Goal: Task Accomplishment & Management: Complete application form

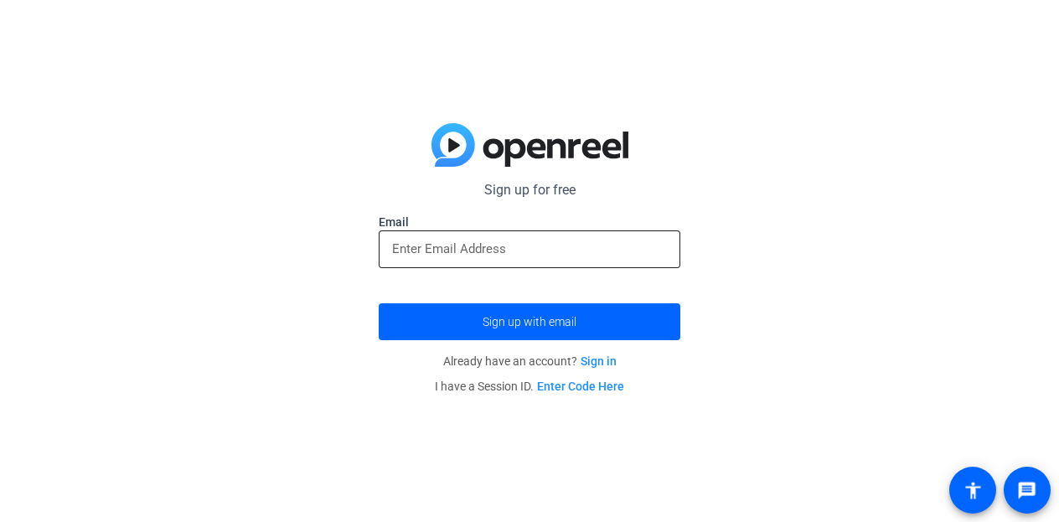
click at [551, 240] on input "email" at bounding box center [529, 249] width 275 height 20
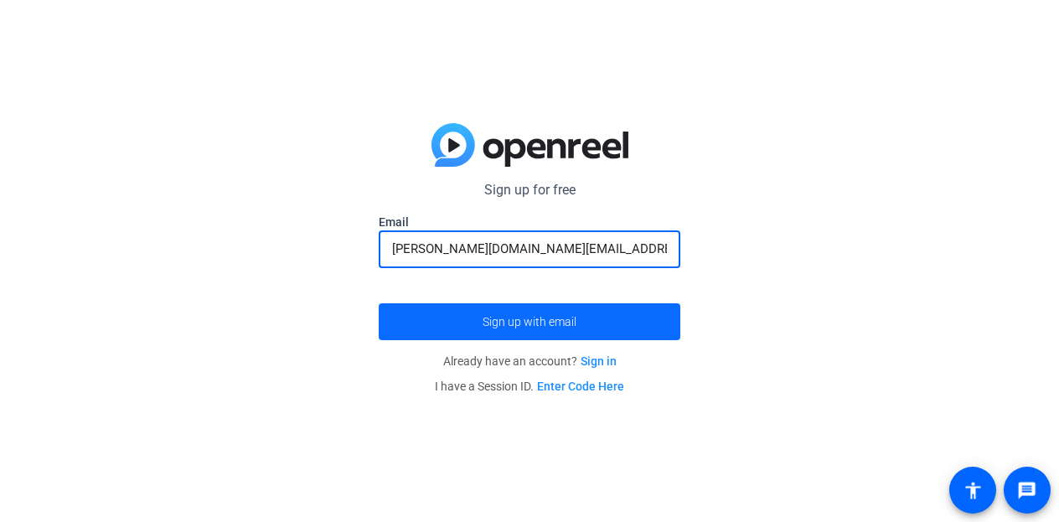
type input "[PERSON_NAME][DOMAIN_NAME][EMAIL_ADDRESS][DOMAIN_NAME]"
click at [492, 311] on span "submit" at bounding box center [530, 322] width 302 height 40
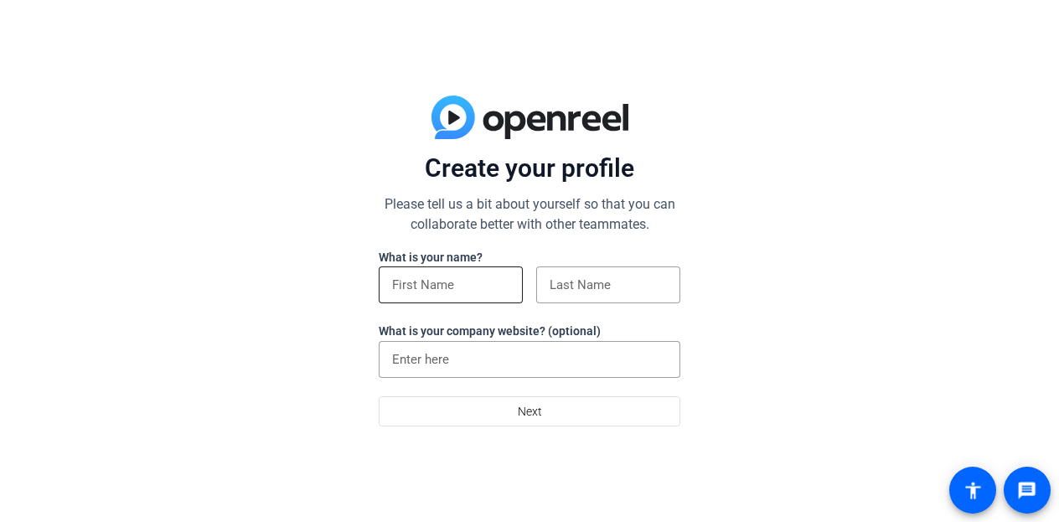
click at [411, 273] on div at bounding box center [450, 284] width 117 height 37
click at [472, 287] on input "Carolne" at bounding box center [450, 285] width 117 height 20
type input "Caroline"
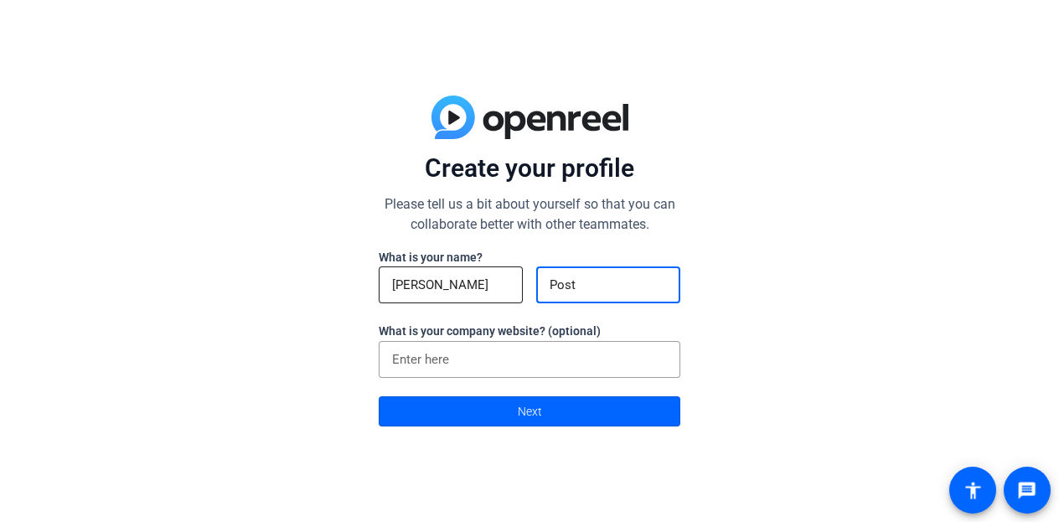
type input "Post"
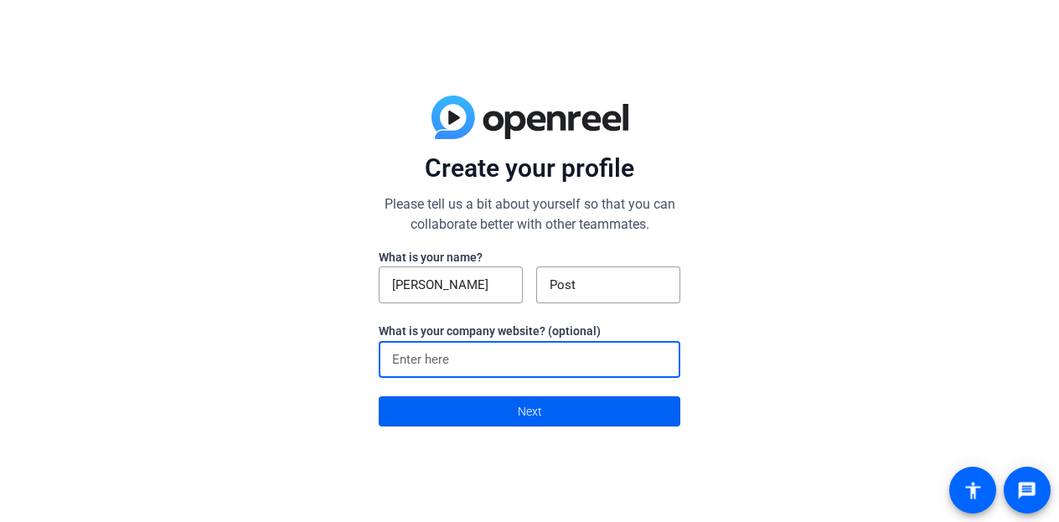
click at [479, 405] on span at bounding box center [530, 411] width 300 height 40
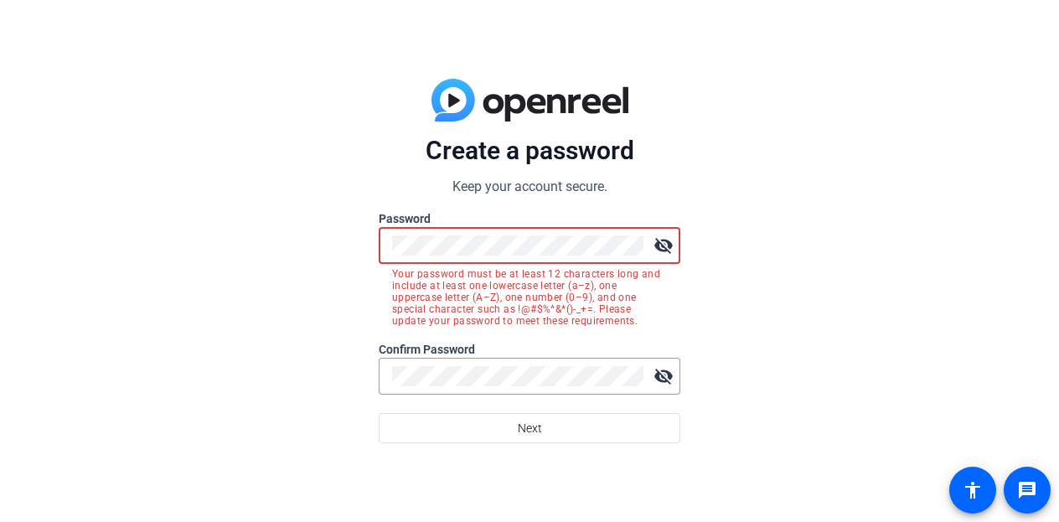
click at [656, 241] on mat-icon "visibility_off" at bounding box center [664, 246] width 34 height 34
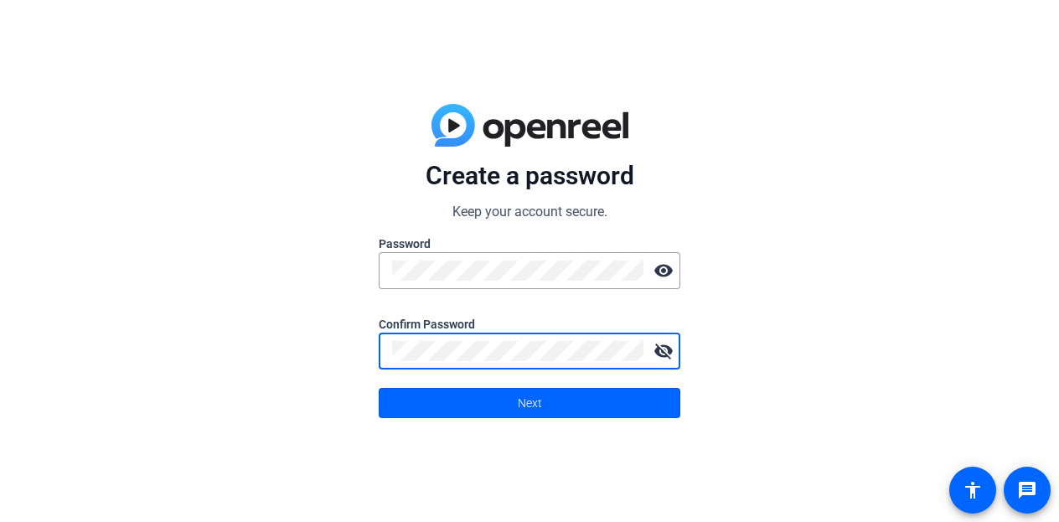
click at [669, 348] on mat-icon "visibility_off" at bounding box center [664, 351] width 34 height 34
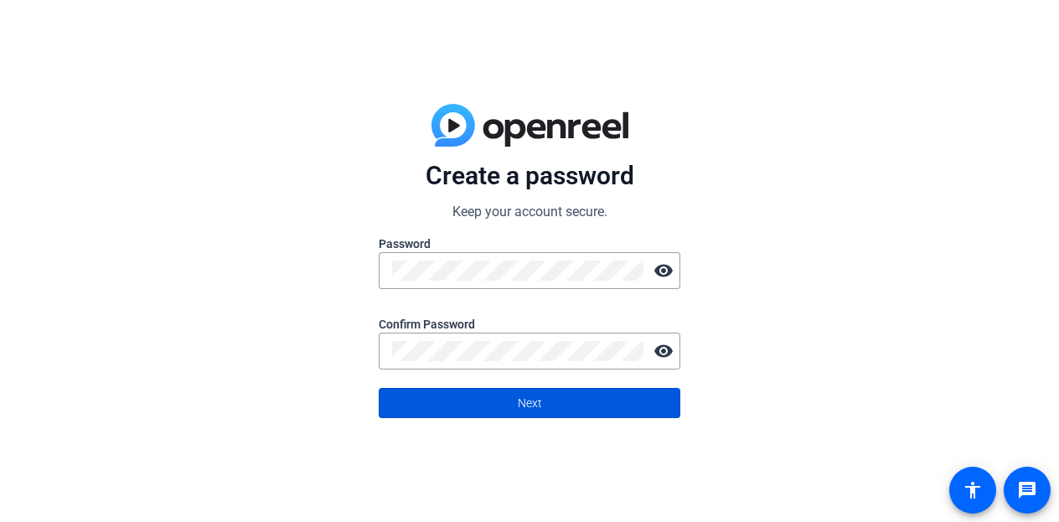
click at [504, 400] on span at bounding box center [530, 403] width 300 height 40
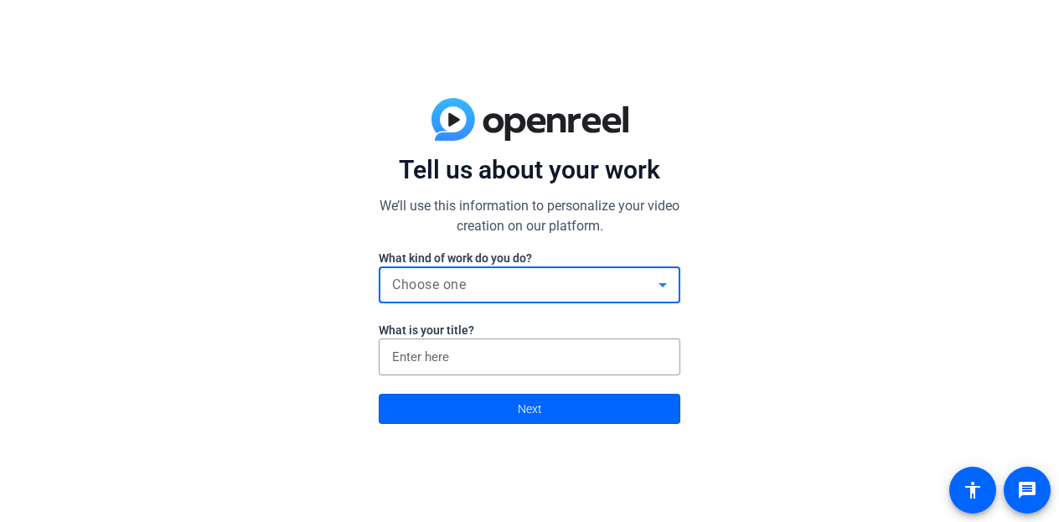
click at [668, 287] on icon at bounding box center [663, 285] width 20 height 20
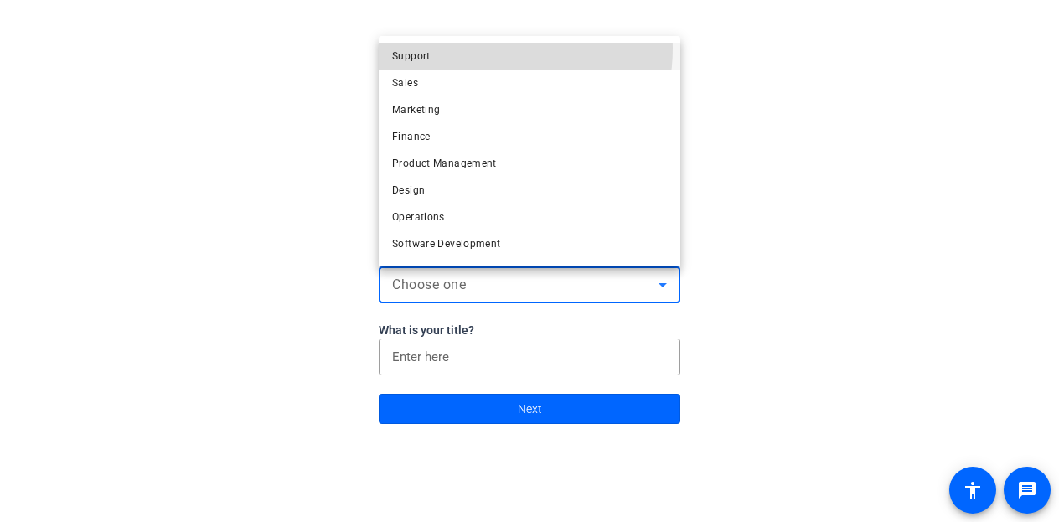
click at [474, 48] on mat-option "Support" at bounding box center [530, 56] width 302 height 27
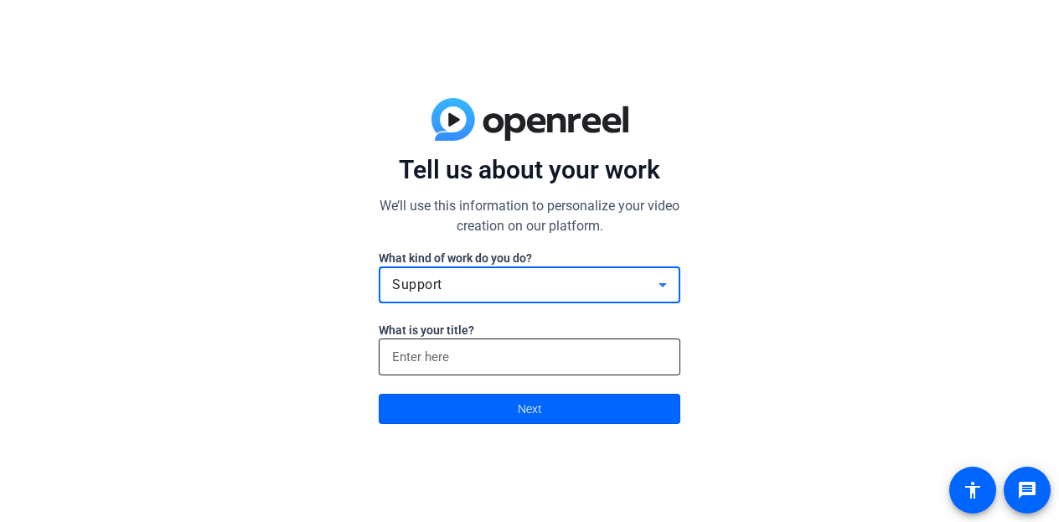
click at [644, 356] on input at bounding box center [529, 357] width 275 height 20
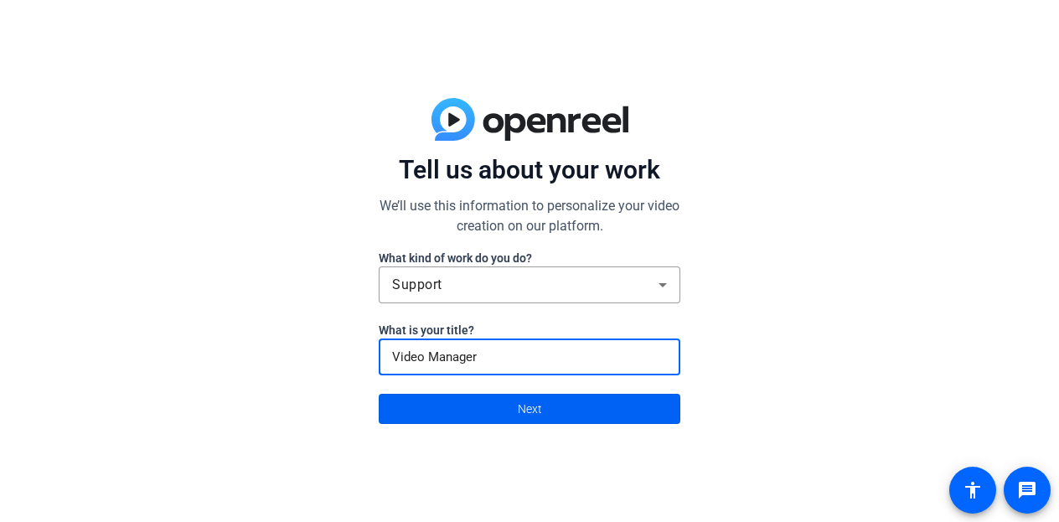
type input "Video Manager"
click at [530, 402] on span "Next" at bounding box center [530, 409] width 24 height 32
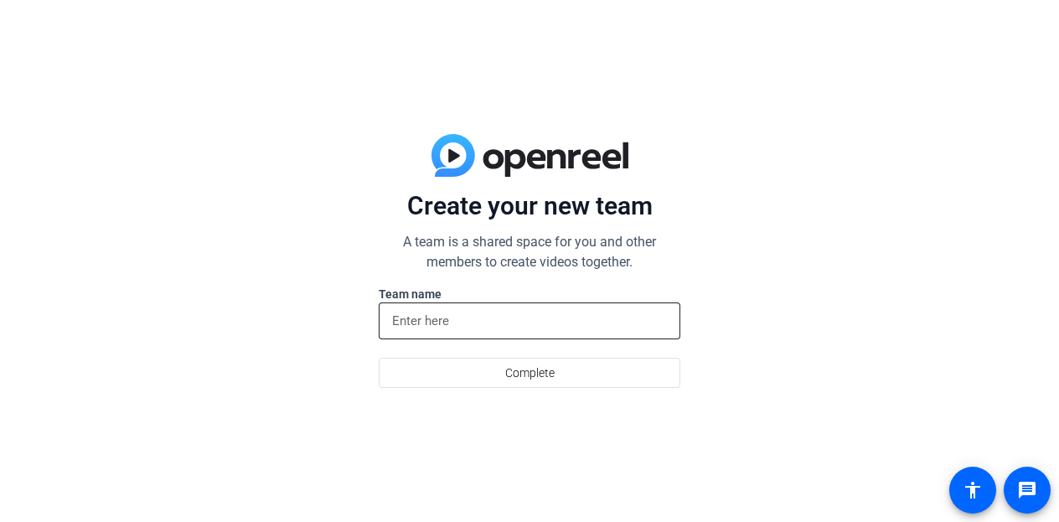
click at [448, 319] on input at bounding box center [529, 321] width 275 height 20
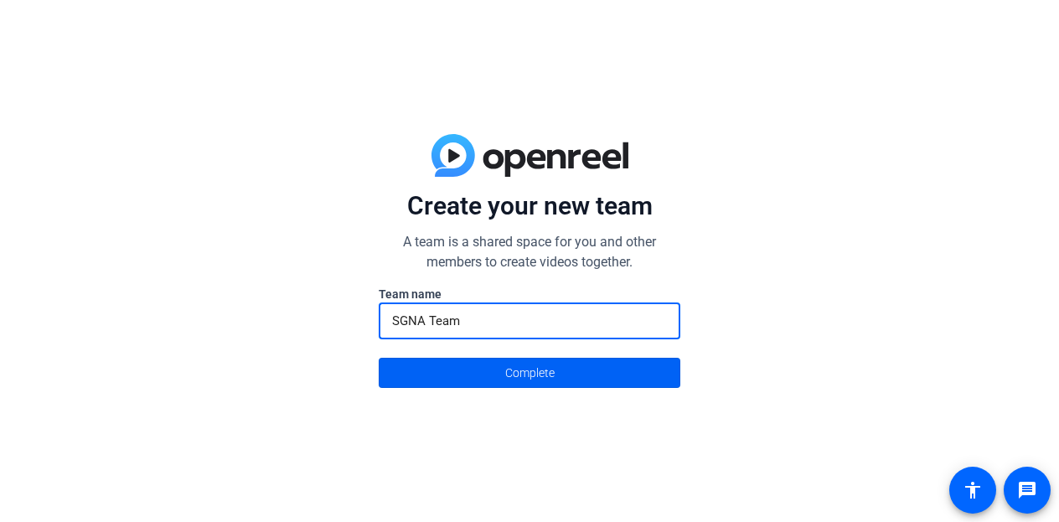
type input "SGNA Team"
click at [533, 378] on span "Complete" at bounding box center [529, 373] width 49 height 32
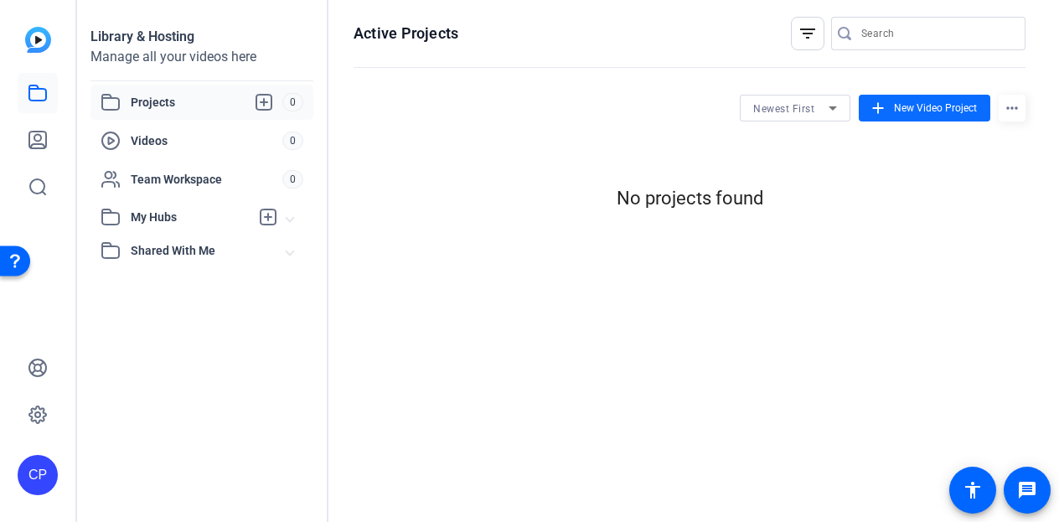
click at [918, 112] on span "New Video Project" at bounding box center [935, 108] width 83 height 15
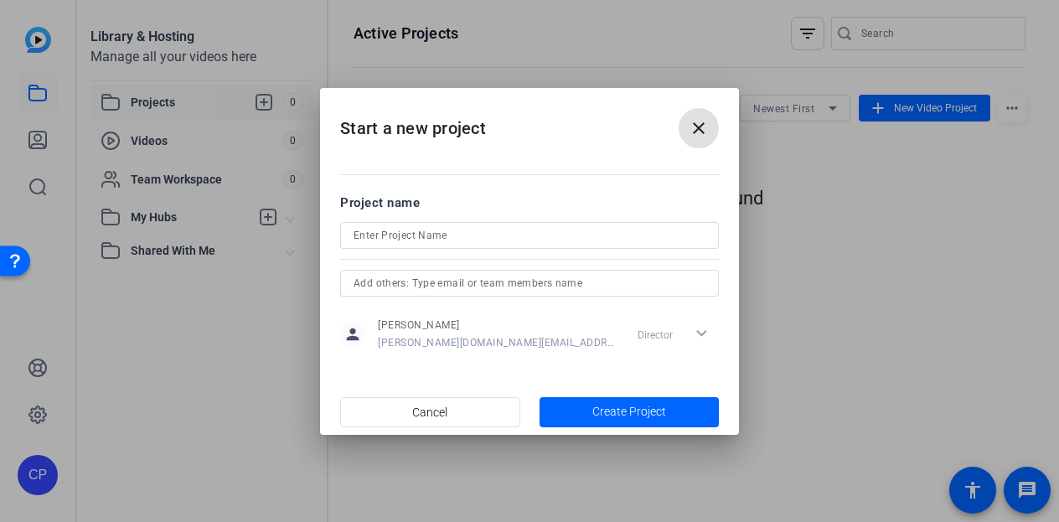
click at [534, 237] on input at bounding box center [530, 235] width 352 height 20
type input "Test 1"
click at [622, 410] on span "Create Project" at bounding box center [629, 412] width 74 height 18
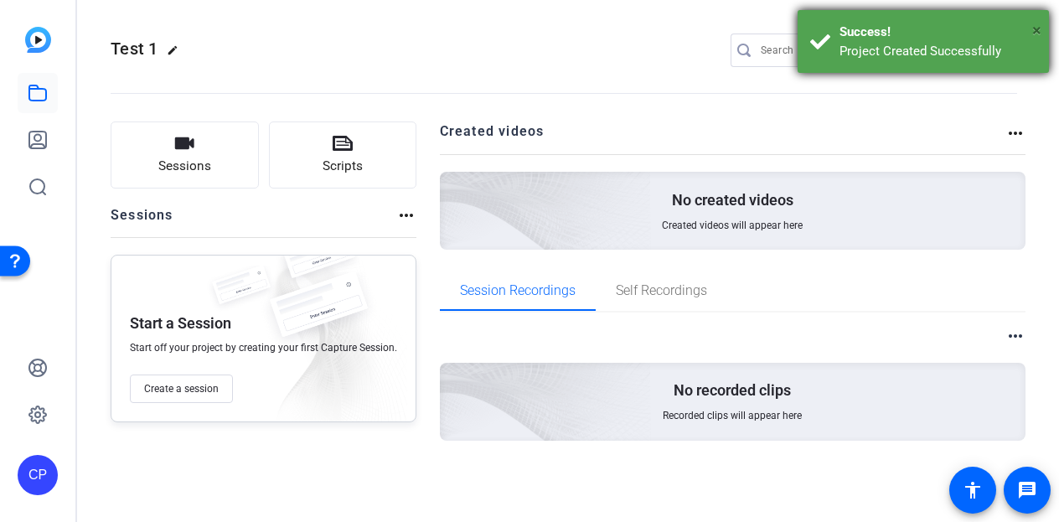
click at [1039, 33] on span "×" at bounding box center [1036, 30] width 9 height 20
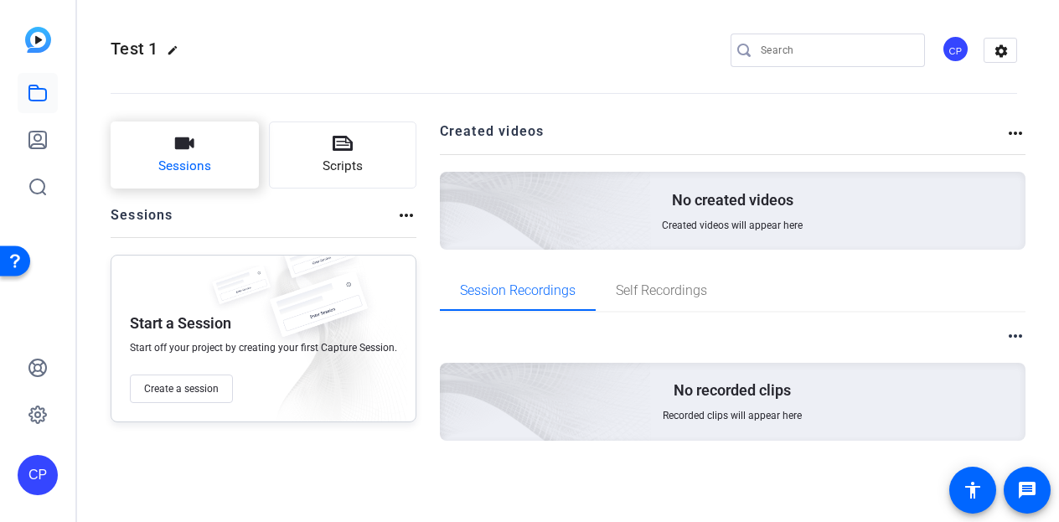
click at [209, 168] on span "Sessions" at bounding box center [184, 166] width 53 height 19
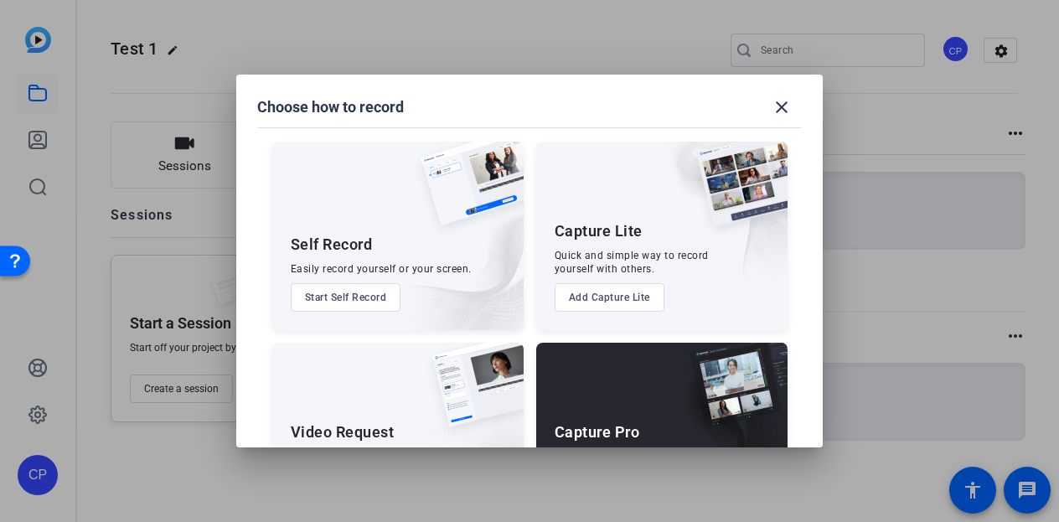
click at [609, 302] on button "Add Capture Lite" at bounding box center [610, 297] width 110 height 28
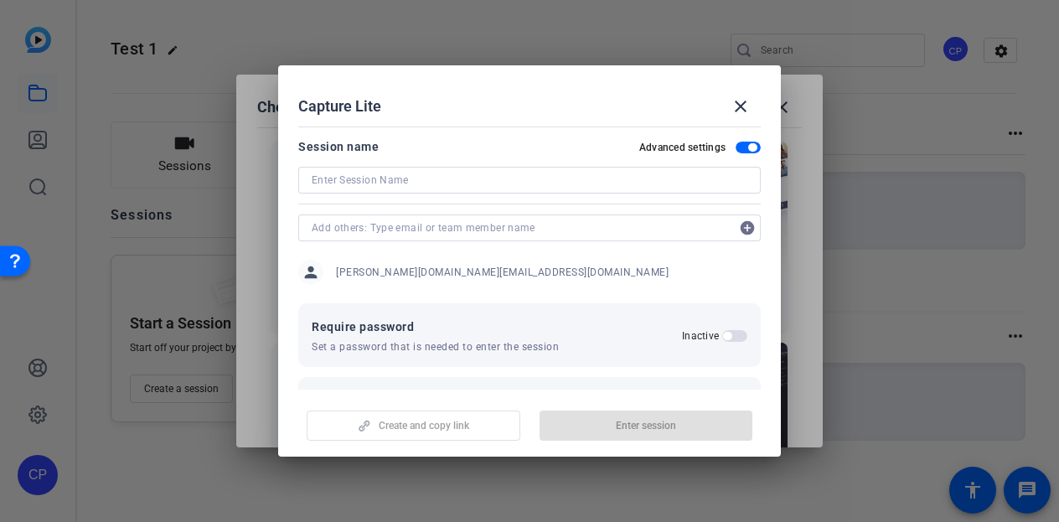
click at [360, 180] on input at bounding box center [530, 180] width 436 height 20
